Goal: Task Accomplishment & Management: Manage account settings

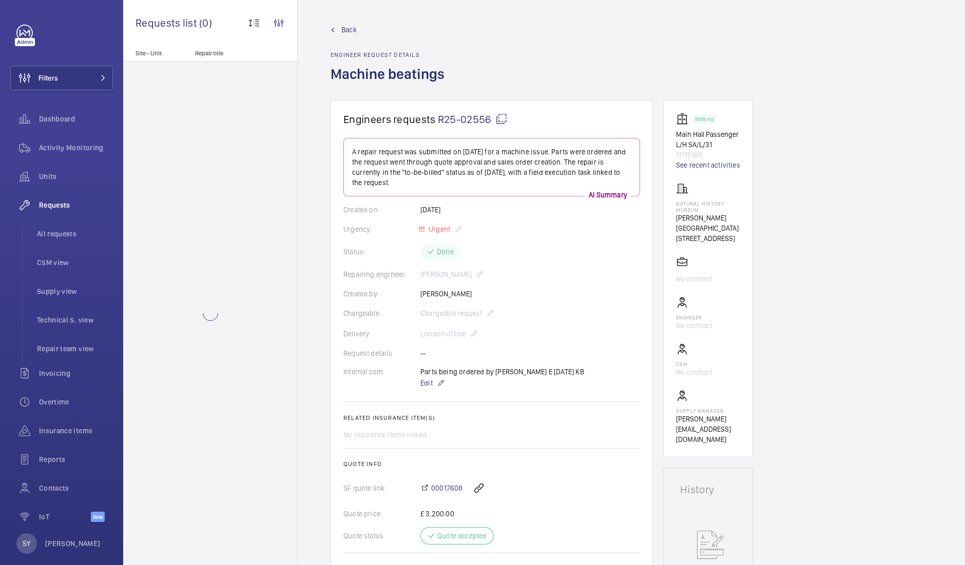
scroll to position [575, 0]
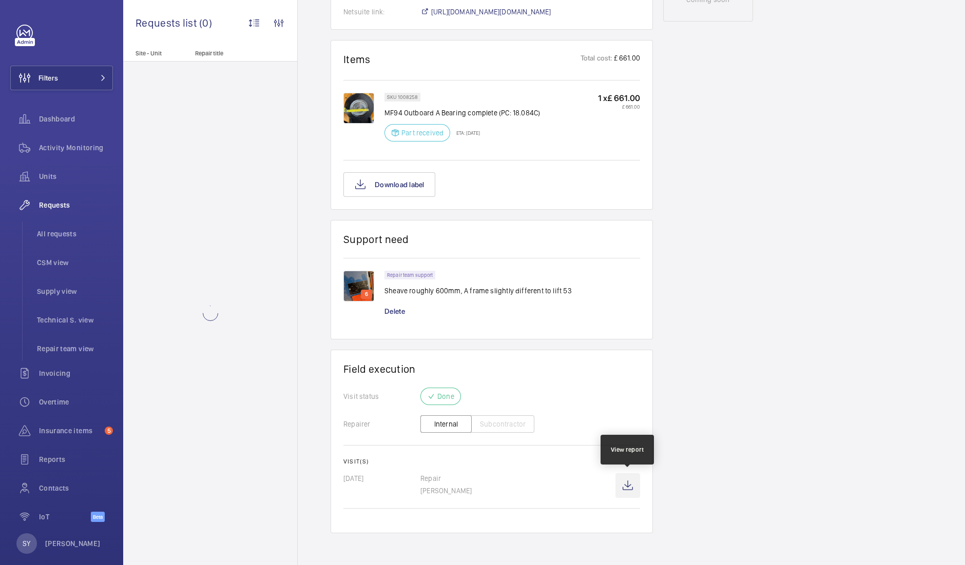
click at [630, 483] on wm-front-icon-button at bounding box center [627, 486] width 25 height 25
